Goal: Information Seeking & Learning: Learn about a topic

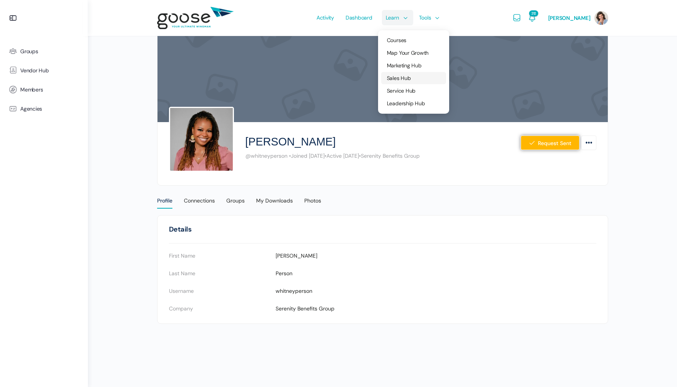
click at [411, 79] on span "Sales Hub" at bounding box center [399, 78] width 24 height 7
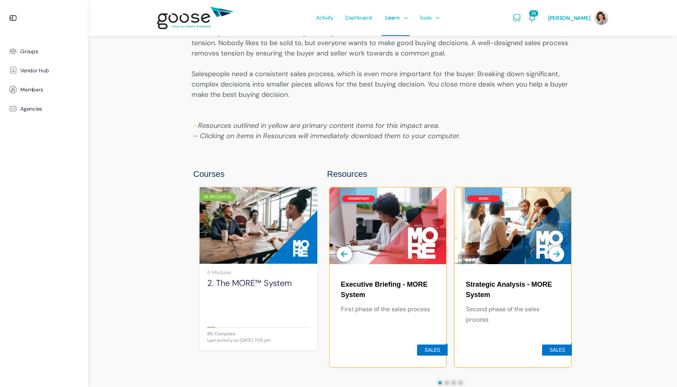
scroll to position [459, 0]
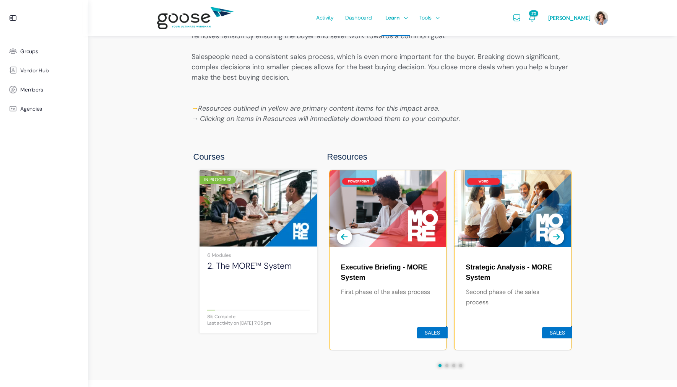
click at [247, 222] on img at bounding box center [259, 208] width 118 height 78
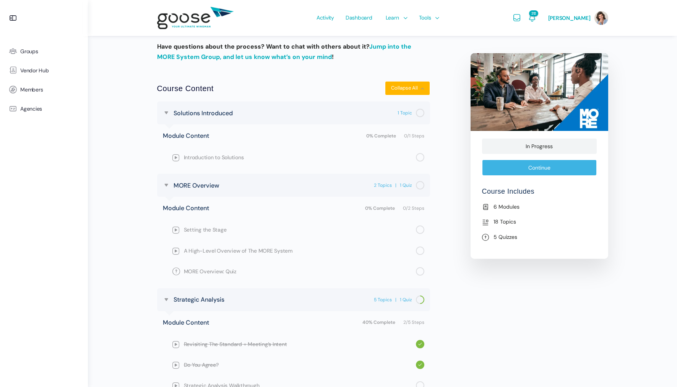
scroll to position [251, 0]
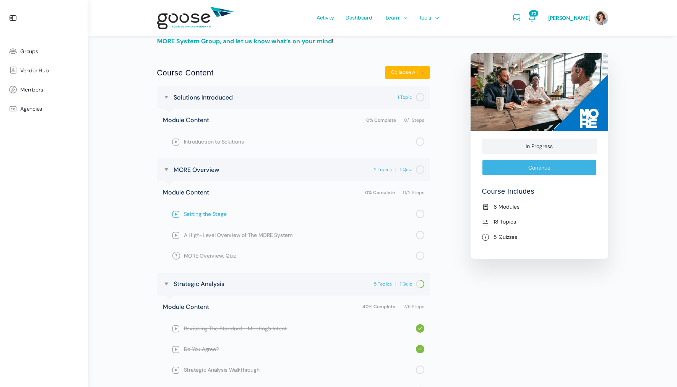
click at [217, 214] on span "Setting the Stage" at bounding box center [300, 214] width 232 height 8
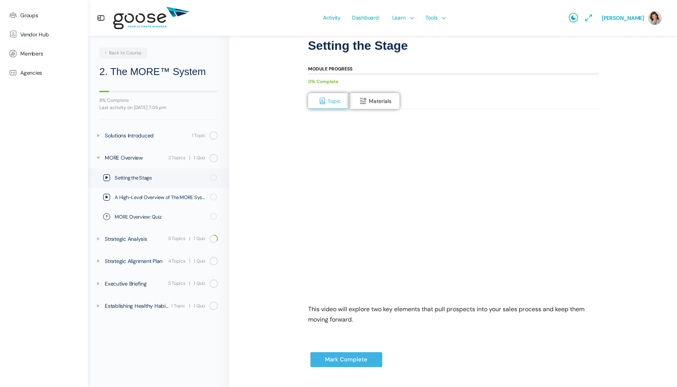
scroll to position [61, 0]
